Goal: Obtain resource: Download file/media

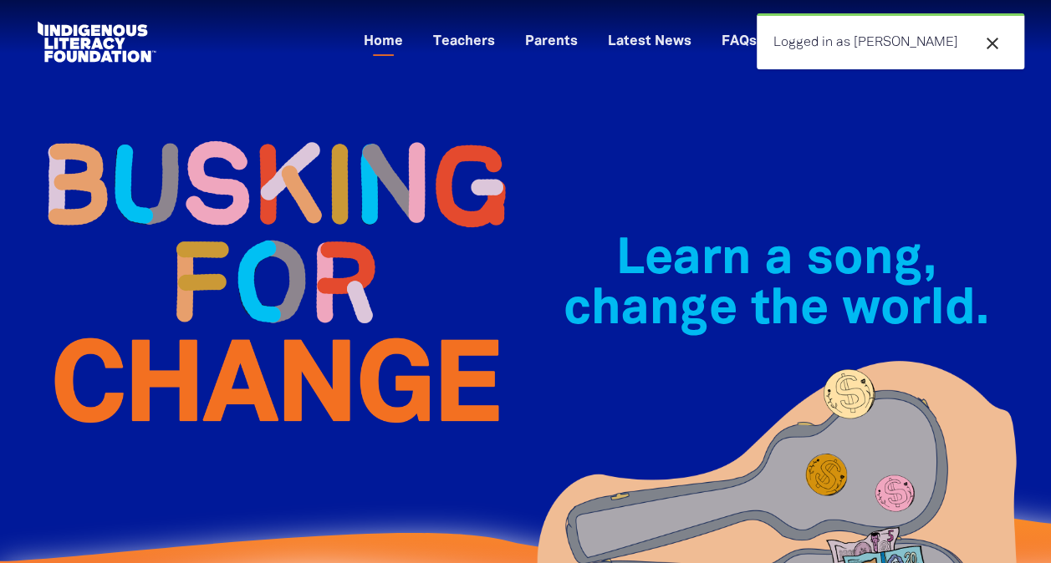
click at [991, 44] on icon "close" at bounding box center [992, 43] width 20 height 20
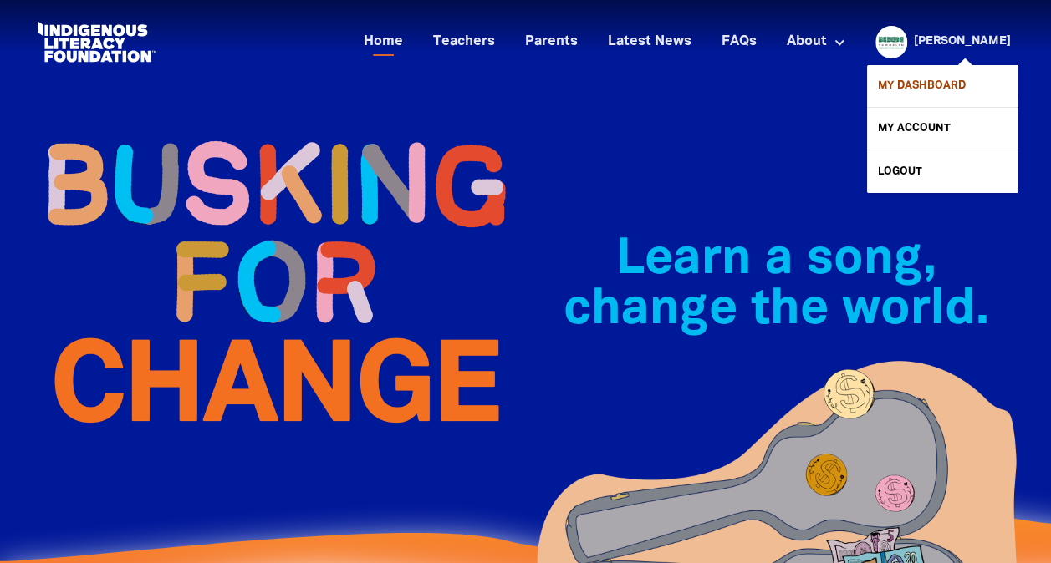
click at [933, 78] on link "My Dashboard" at bounding box center [942, 86] width 150 height 42
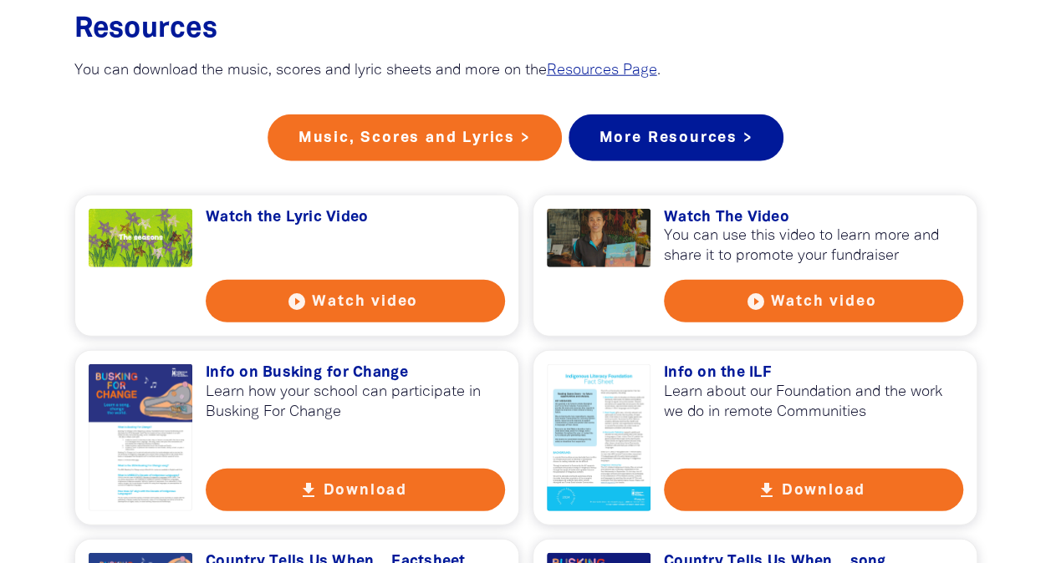
scroll to position [2170, 0]
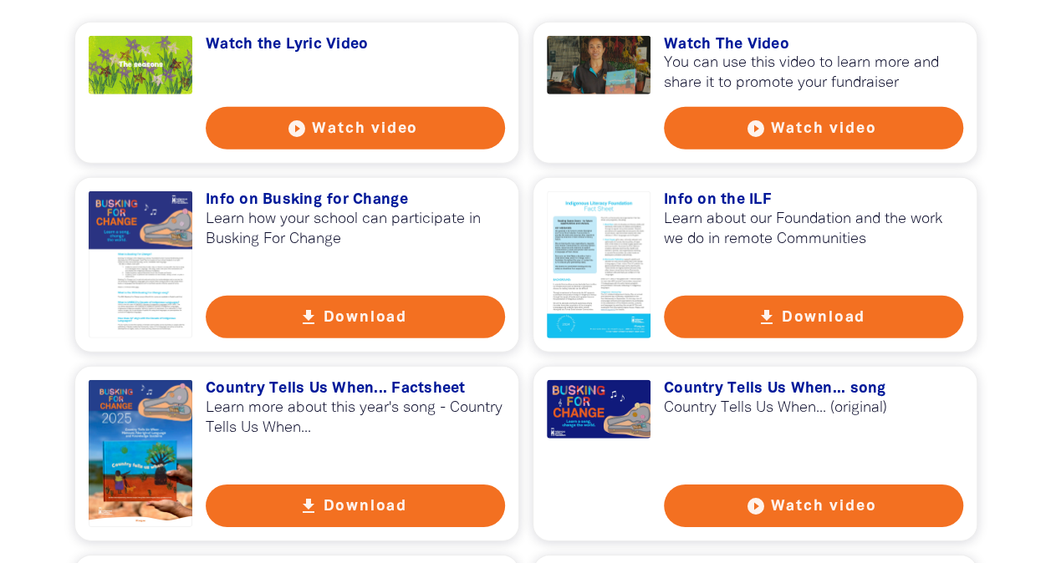
scroll to position [2406, 0]
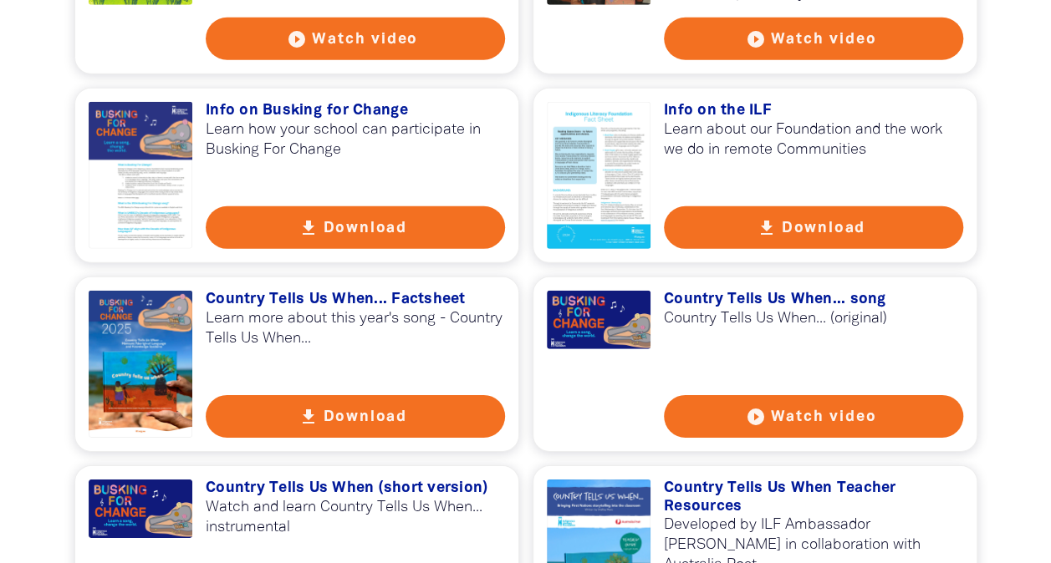
click at [298, 407] on icon "get_app" at bounding box center [308, 417] width 20 height 20
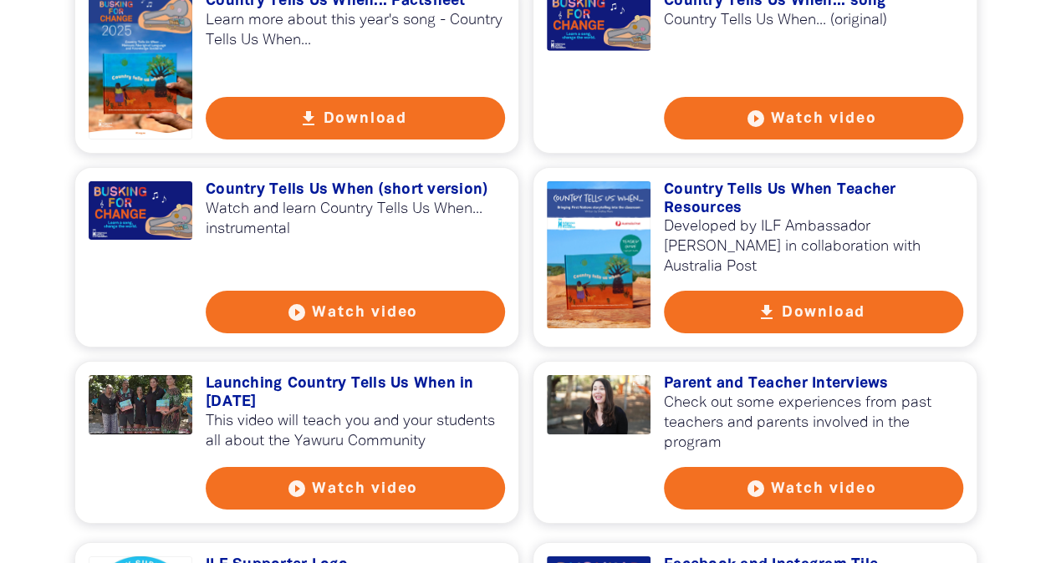
scroll to position [2720, 0]
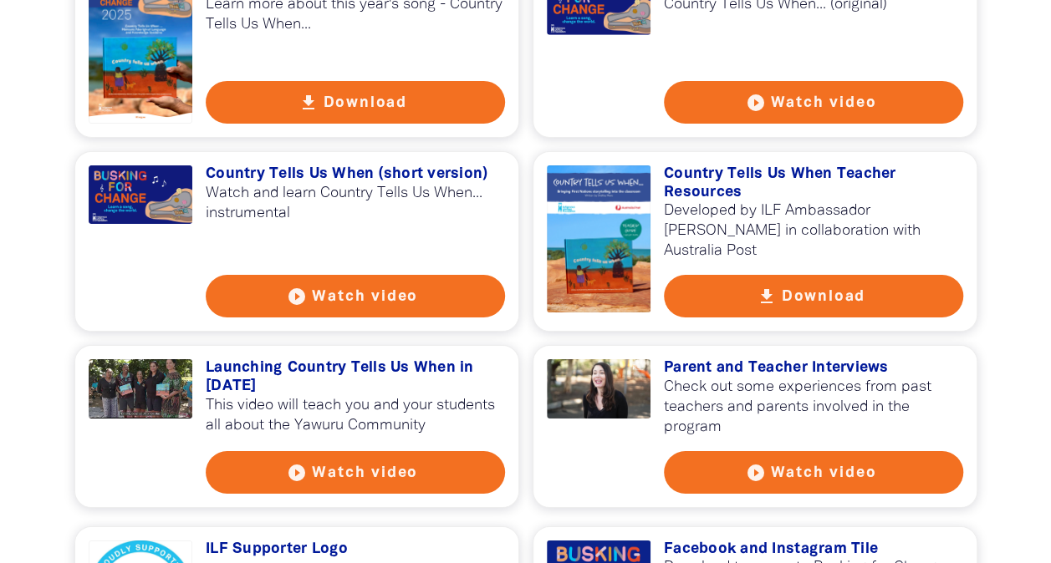
click at [886, 278] on button "get_app Download" at bounding box center [813, 296] width 299 height 43
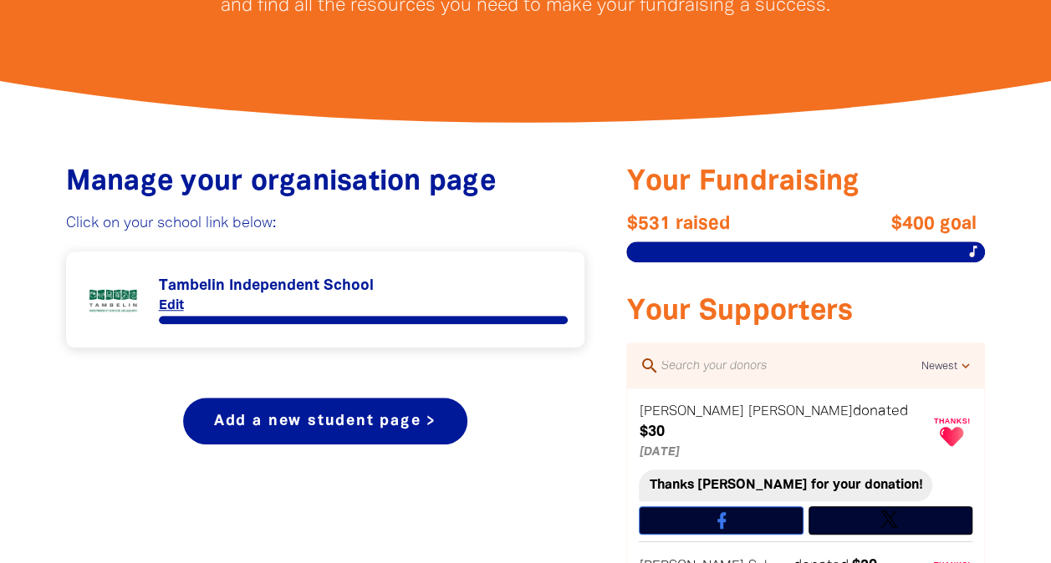
scroll to position [513, 0]
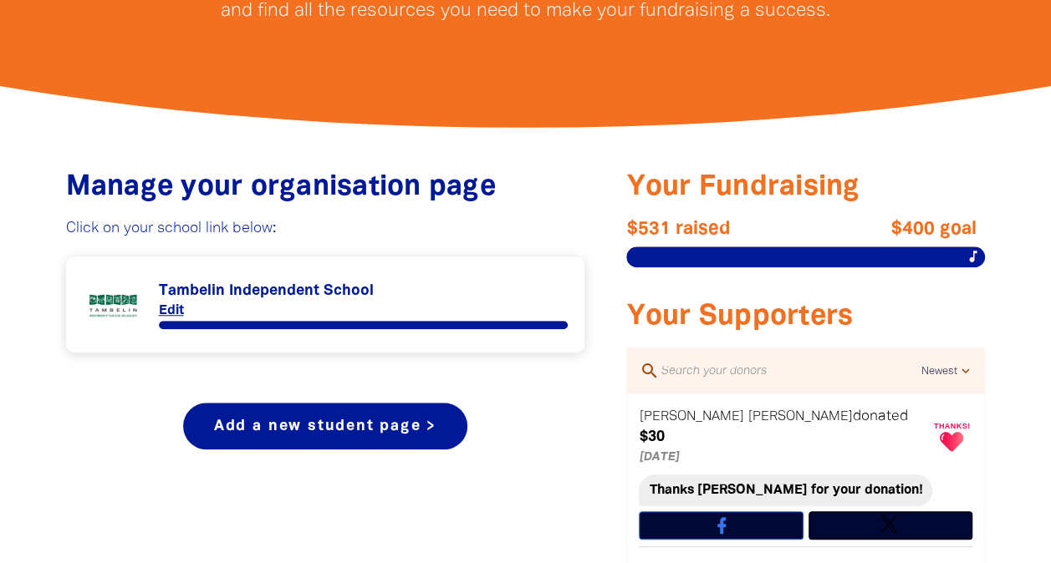
click at [339, 289] on link "Link to Tambelin Independent School" at bounding box center [326, 304] width 486 height 63
